Goal: Check status: Check status

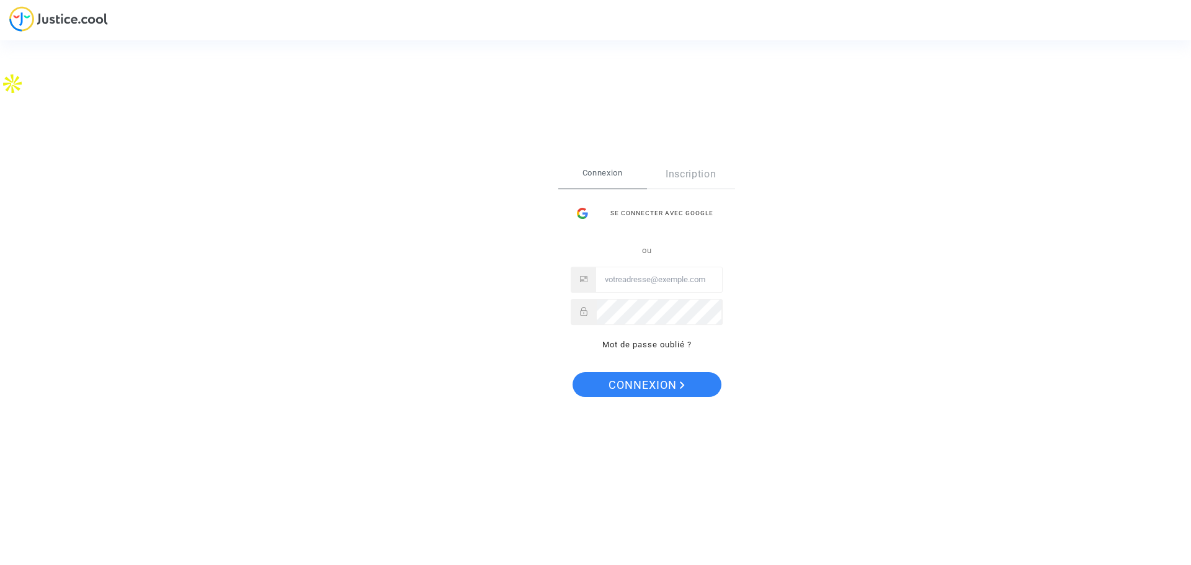
type input "[PERSON_NAME][EMAIL_ADDRESS][DOMAIN_NAME]"
click at [645, 384] on span "Connexion" at bounding box center [646, 385] width 76 height 26
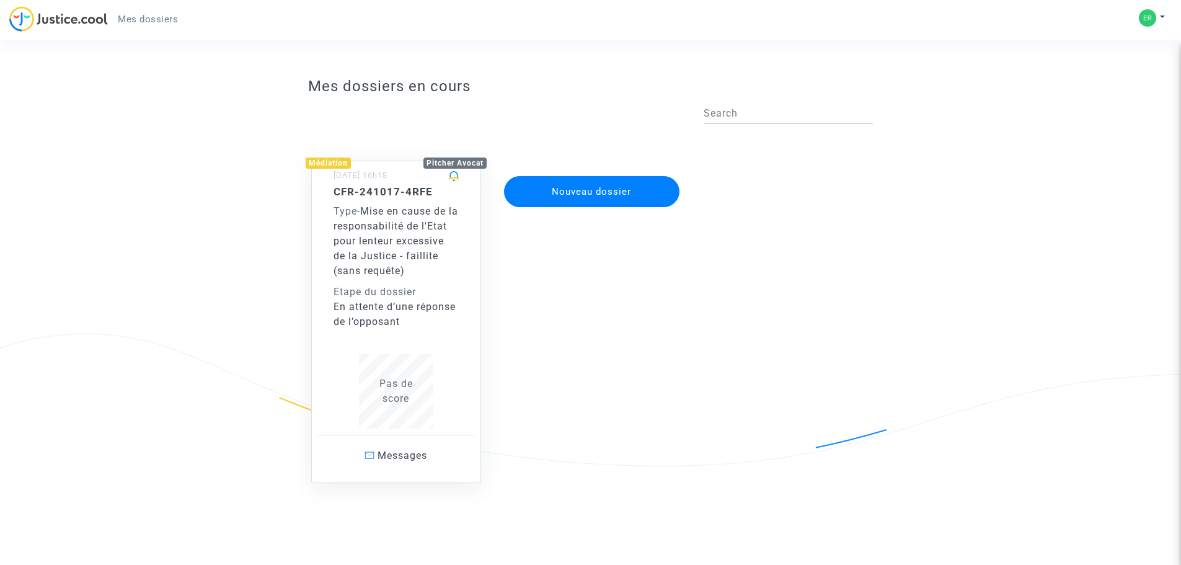
click at [408, 241] on span "Mise en cause de la responsabilité de l'Etat pour lenteur excessive de la Justi…" at bounding box center [396, 240] width 125 height 71
